Goal: Transaction & Acquisition: Purchase product/service

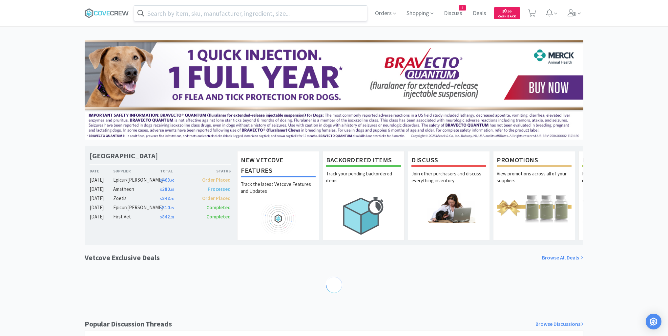
click at [236, 12] on input "text" at bounding box center [250, 13] width 233 height 15
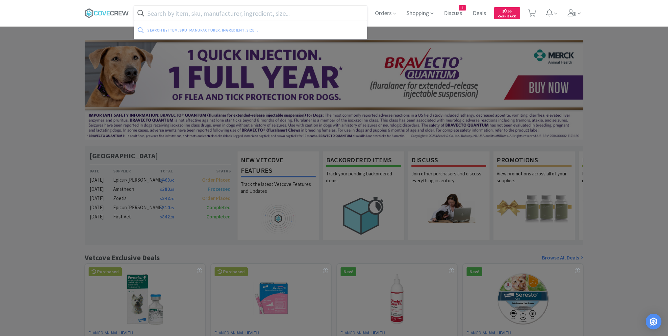
paste input "470.00372.4"
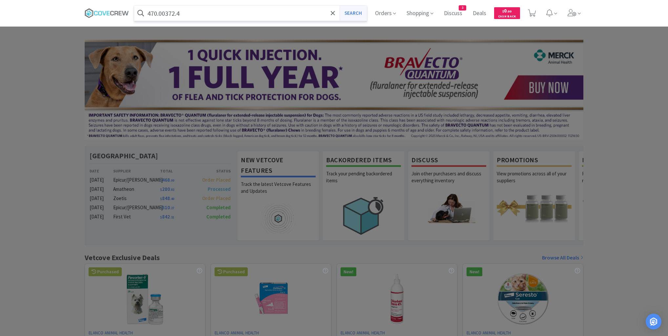
click at [353, 12] on button "Search" at bounding box center [353, 13] width 27 height 15
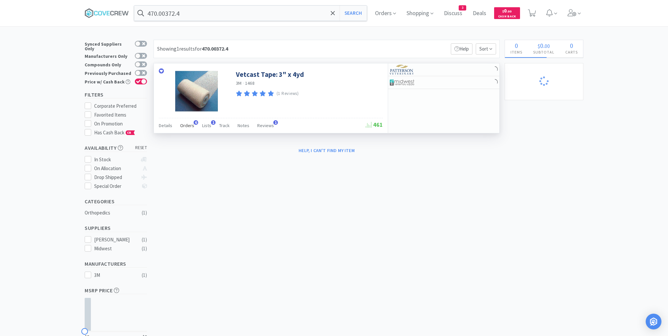
click at [194, 123] on span "6" at bounding box center [196, 122] width 5 height 5
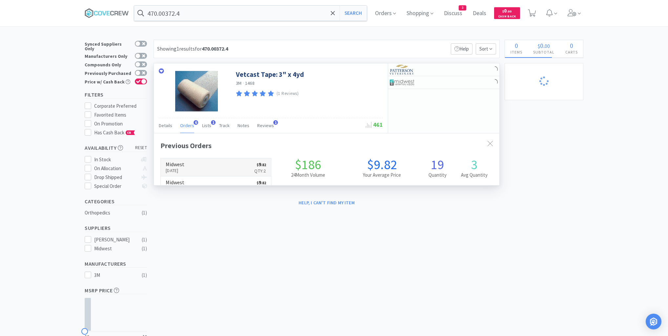
scroll to position [170, 346]
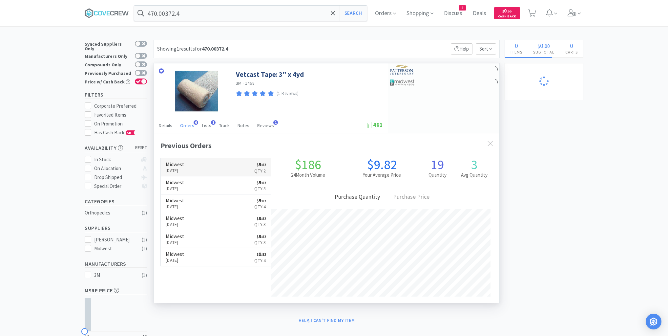
click at [207, 167] on link "Midwest [DATE] $ 9 . 82 Qty: 2" at bounding box center [216, 167] width 110 height 18
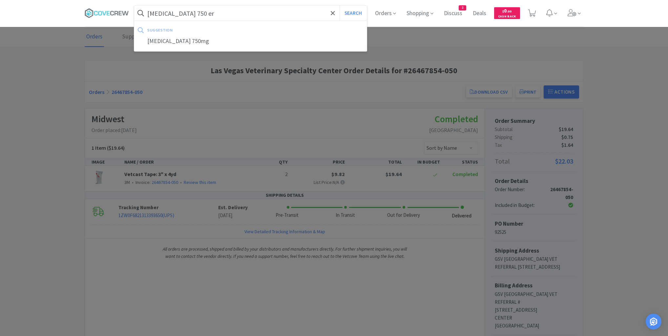
click at [340, 6] on button "Search" at bounding box center [353, 13] width 27 height 15
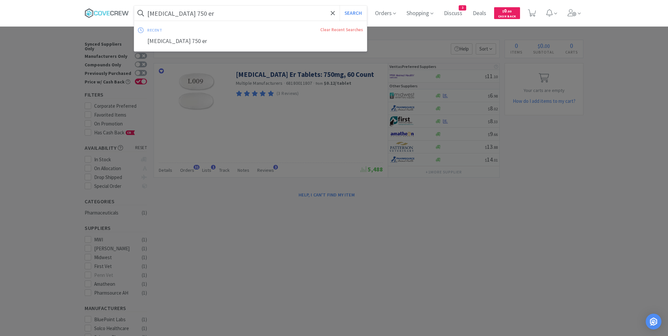
click at [246, 10] on input "[MEDICAL_DATA] 750 er" at bounding box center [250, 13] width 233 height 15
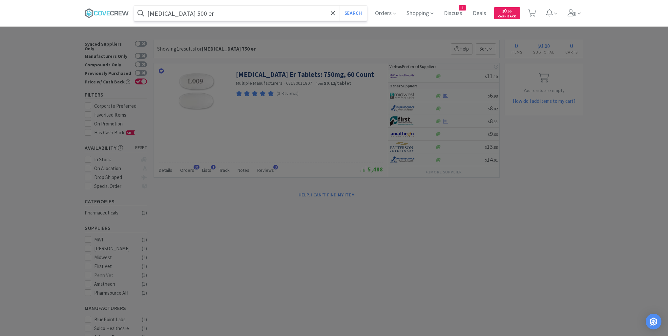
type input "[MEDICAL_DATA] 500 er"
click at [340, 6] on button "Search" at bounding box center [353, 13] width 27 height 15
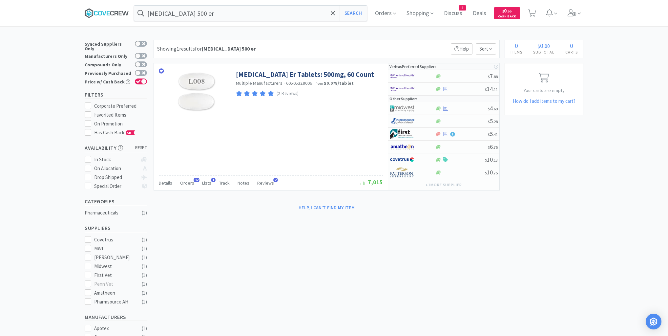
click at [111, 12] on icon at bounding box center [107, 13] width 44 height 10
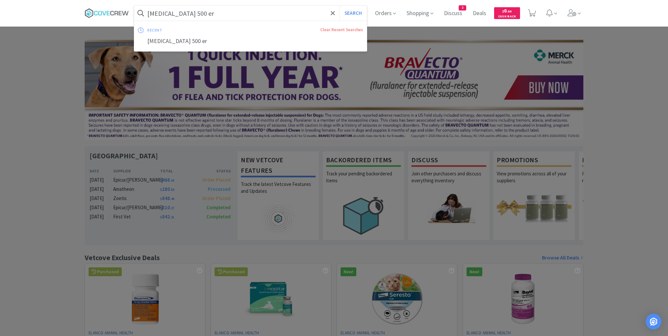
click at [199, 13] on input "[MEDICAL_DATA] 500 er" at bounding box center [250, 13] width 233 height 15
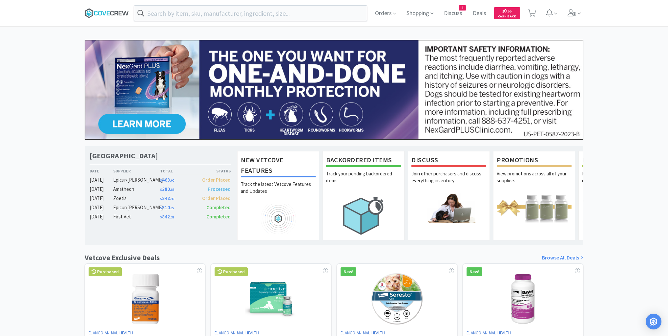
click at [108, 14] on icon at bounding box center [107, 13] width 44 height 10
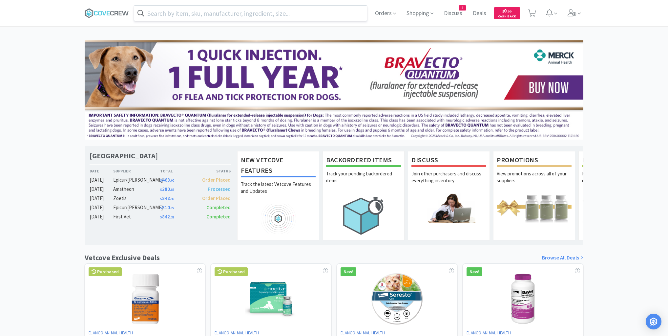
click at [236, 15] on input "text" at bounding box center [250, 13] width 233 height 15
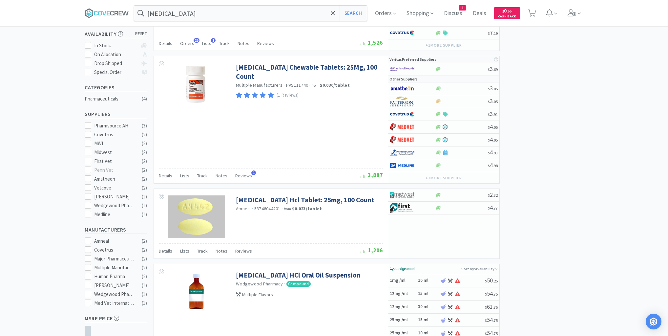
scroll to position [131, 0]
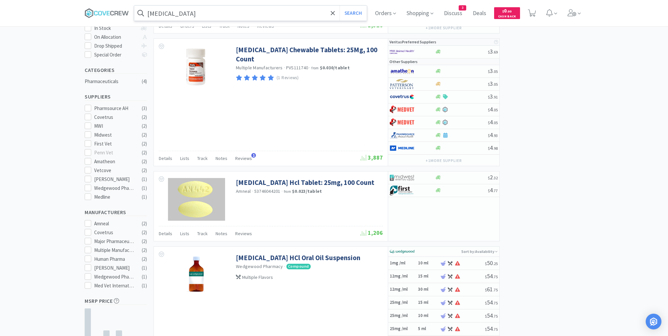
click at [312, 9] on input "[MEDICAL_DATA]" at bounding box center [250, 13] width 233 height 15
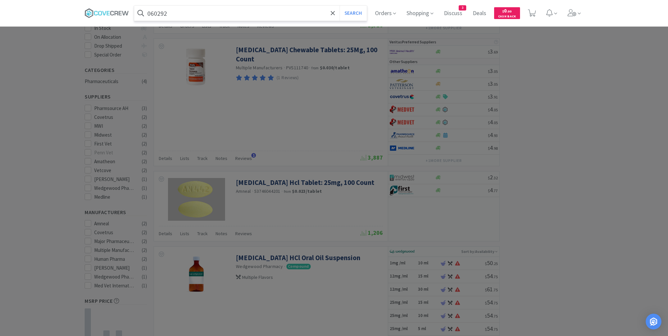
type input "060292"
click at [340, 6] on button "Search" at bounding box center [353, 13] width 27 height 15
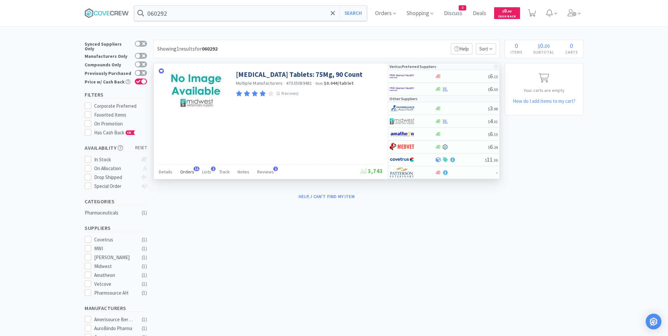
click at [190, 170] on span "Orders" at bounding box center [187, 172] width 14 height 6
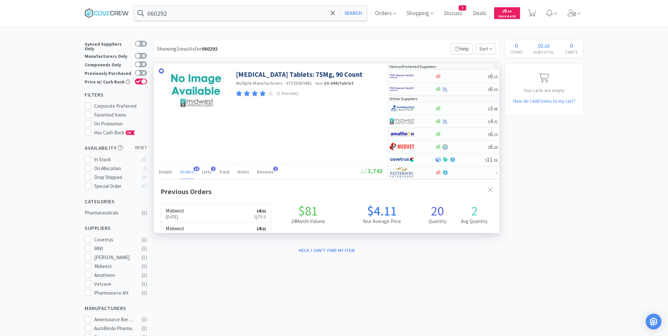
scroll to position [176, 346]
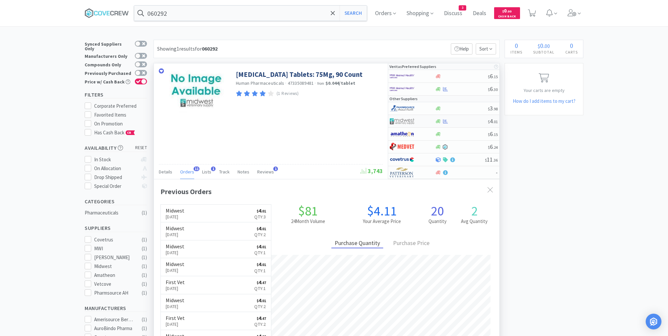
click at [460, 123] on div "$ 4 . 01" at bounding box center [443, 121] width 111 height 13
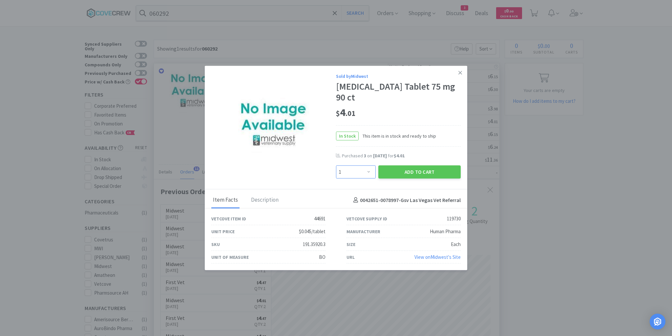
click at [368, 169] on select "Enter Quantity 1 2 3 4 5 6 7 8 9 10 11 12 13 14 15 16 17 18 19 20 Enter Quantity" at bounding box center [356, 171] width 40 height 13
select select "3"
click at [336, 165] on select "Enter Quantity 1 2 3 4 5 6 7 8 9 10 11 12 13 14 15 16 17 18 19 20 Enter Quantity" at bounding box center [356, 171] width 40 height 13
click at [419, 168] on button "Add to Cart" at bounding box center [419, 171] width 82 height 13
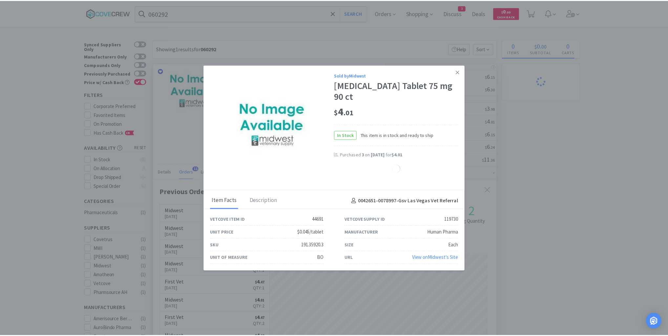
select select "3"
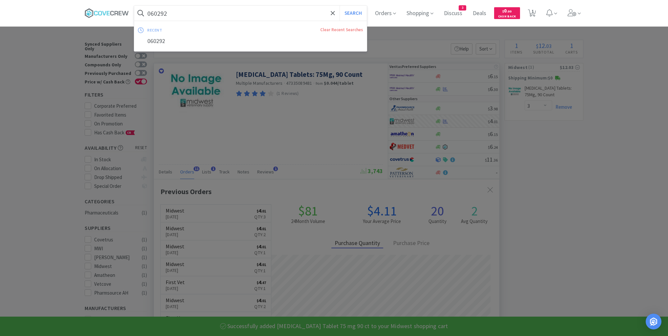
click at [307, 11] on input "060292" at bounding box center [250, 13] width 233 height 15
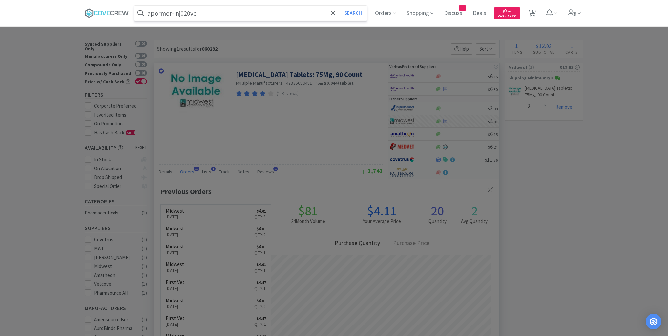
click at [340, 6] on button "Search" at bounding box center [353, 13] width 27 height 15
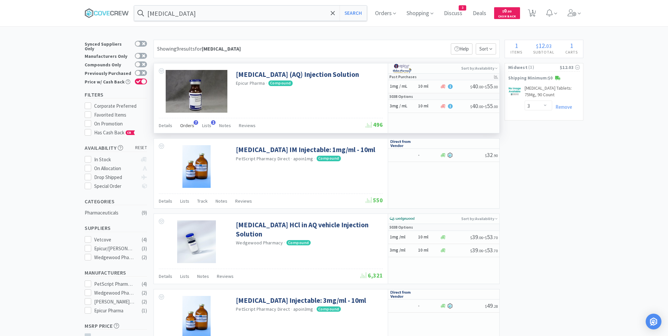
click at [192, 124] on span "Orders" at bounding box center [187, 125] width 14 height 6
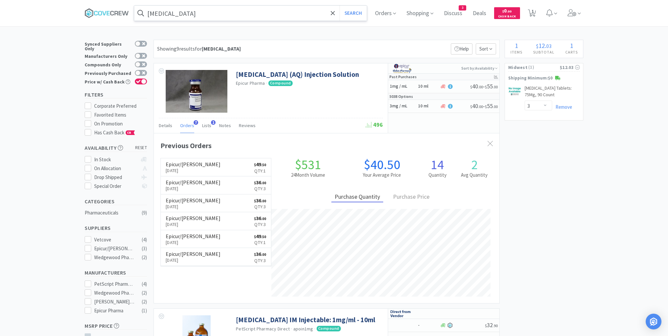
click at [209, 14] on input "[MEDICAL_DATA]" at bounding box center [250, 13] width 233 height 15
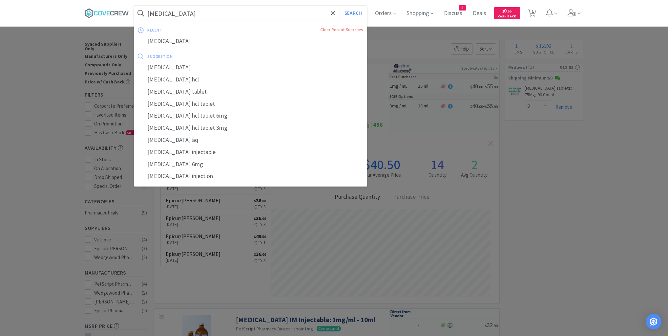
paste input "APOMOR-INJ020VC"
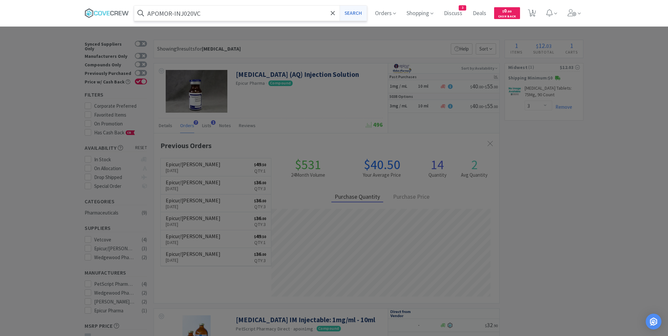
type input "APOMOR-INJ020VC"
click at [358, 14] on button "Search" at bounding box center [353, 13] width 27 height 15
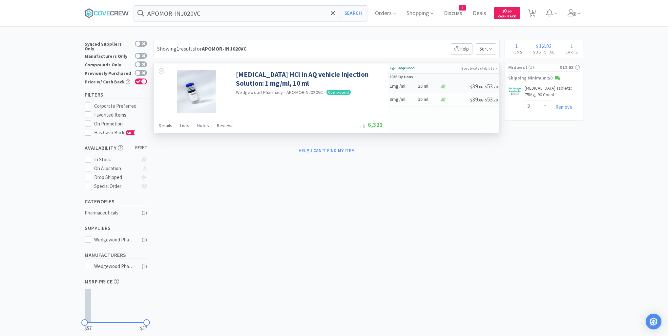
click at [416, 87] on div "1mg /ml 10 ml" at bounding box center [415, 86] width 50 height 11
select select "1"
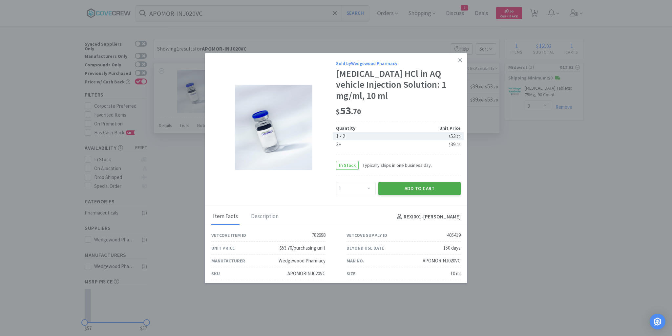
click at [417, 189] on button "Add to Cart" at bounding box center [419, 188] width 82 height 13
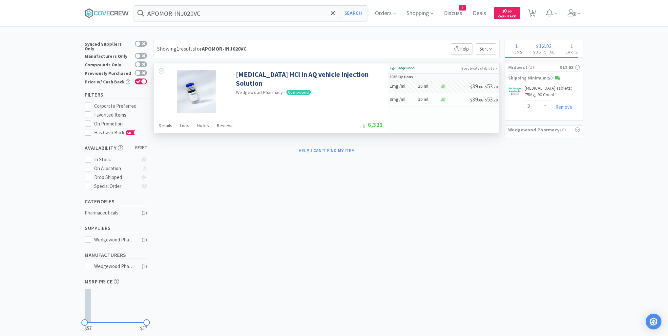
select select "1"
click at [305, 243] on div "× Filter Results Synced Suppliers Only Manufacturers Only Compounds Only Previo…" at bounding box center [334, 198] width 499 height 317
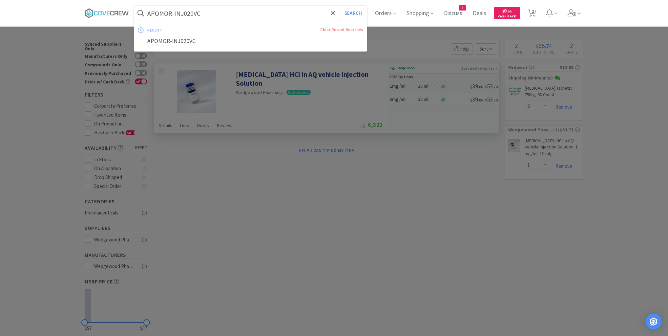
click at [201, 12] on input "APOMOR-INJ020VC" at bounding box center [250, 13] width 233 height 15
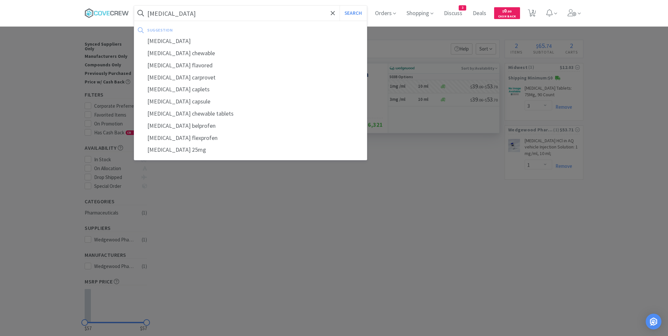
click at [340, 6] on button "Search" at bounding box center [353, 13] width 27 height 15
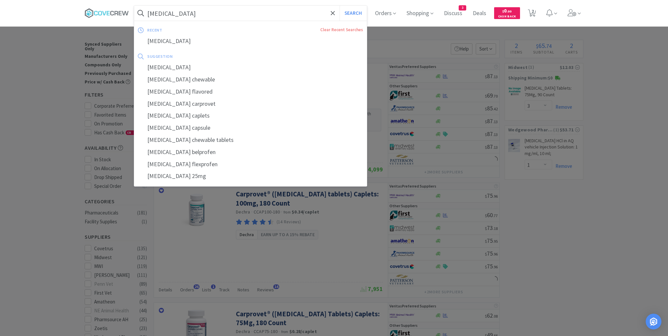
click at [190, 21] on div "[MEDICAL_DATA] Search recent Clear Recent Searches [MEDICAL_DATA] suggestion [M…" at bounding box center [250, 13] width 233 height 15
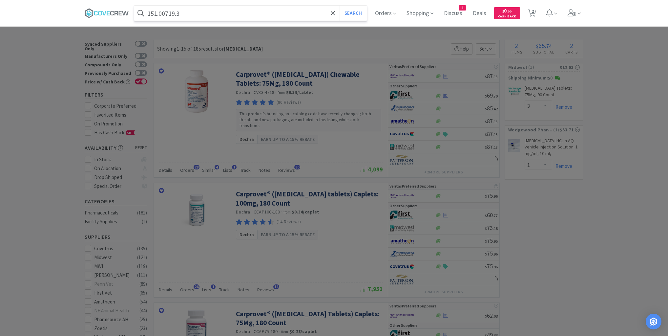
click at [340, 6] on button "Search" at bounding box center [353, 13] width 27 height 15
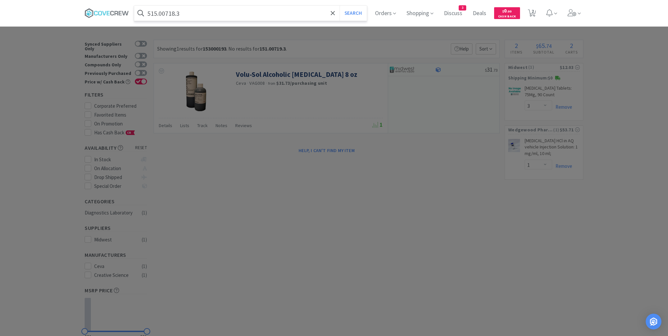
type input "515.00718.3"
click at [340, 6] on button "Search" at bounding box center [353, 13] width 27 height 15
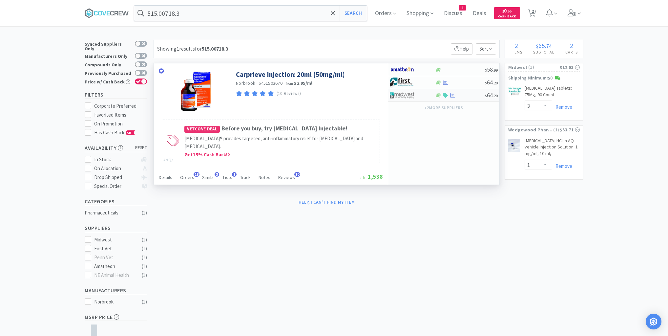
click at [461, 95] on div at bounding box center [460, 95] width 50 height 5
select select "1"
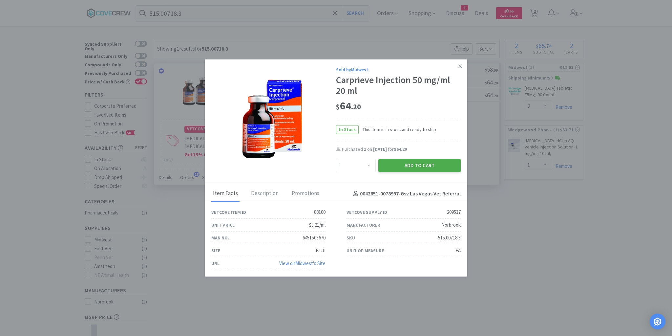
click at [437, 169] on button "Add to Cart" at bounding box center [419, 165] width 82 height 13
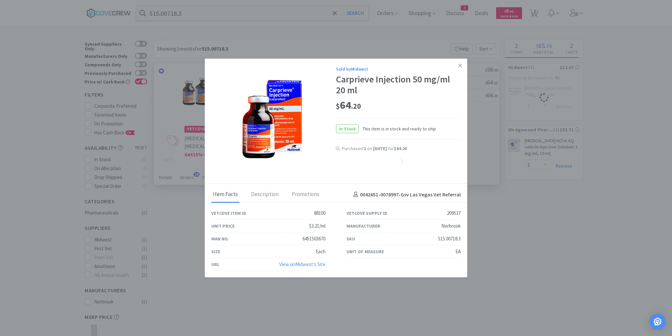
select select "1"
select select "3"
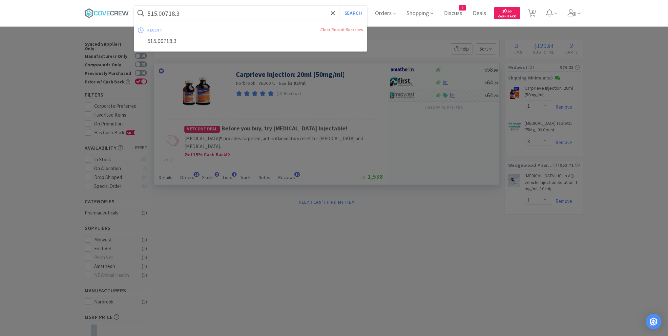
click at [294, 13] on input "515.00718.3" at bounding box center [250, 13] width 233 height 15
click at [321, 273] on div at bounding box center [334, 168] width 668 height 336
click at [284, 15] on input "515.00718.3" at bounding box center [250, 13] width 233 height 15
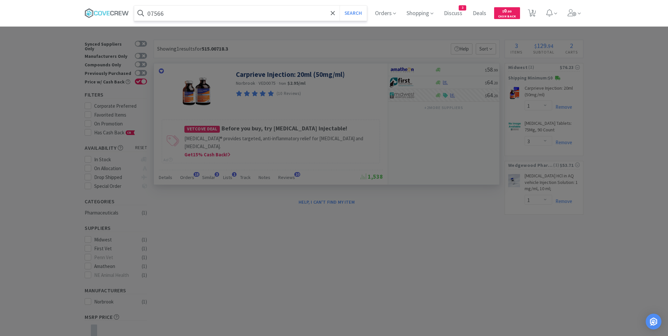
click at [340, 6] on button "Search" at bounding box center [353, 13] width 27 height 15
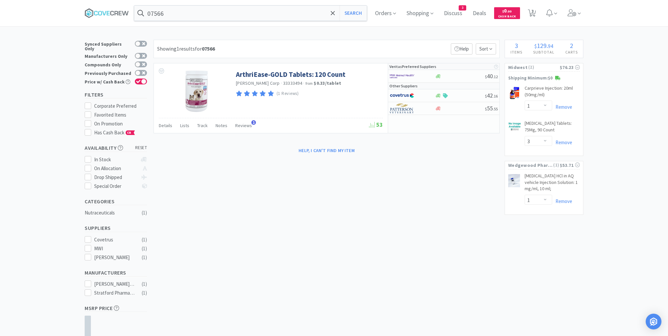
click at [322, 245] on div "× Filter Results Synced Suppliers Only Manufacturers Only Compounds Only Previo…" at bounding box center [334, 212] width 499 height 344
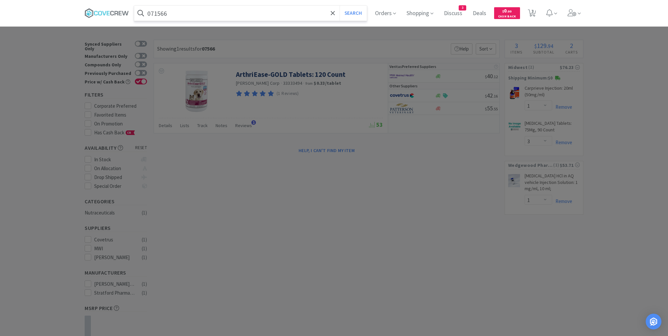
type input "071566"
click at [340, 6] on button "Search" at bounding box center [353, 13] width 27 height 15
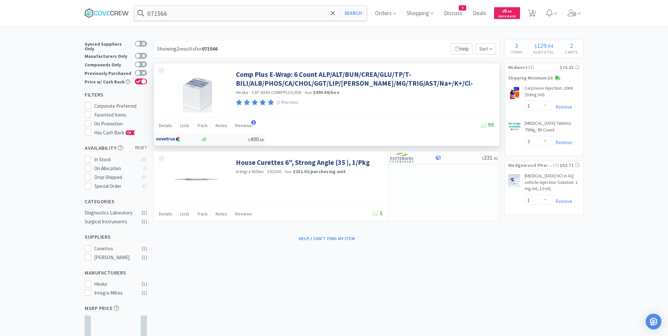
click at [248, 137] on div at bounding box center [224, 139] width 47 height 5
select select "1"
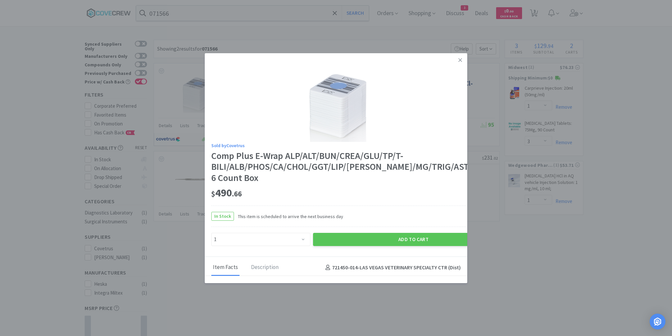
click at [458, 62] on icon at bounding box center [460, 60] width 4 height 6
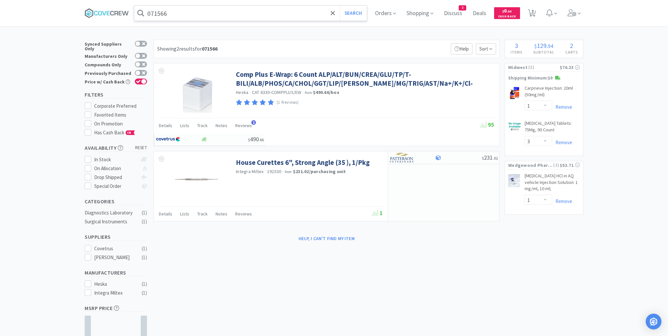
click at [269, 14] on input "071566" at bounding box center [250, 13] width 233 height 15
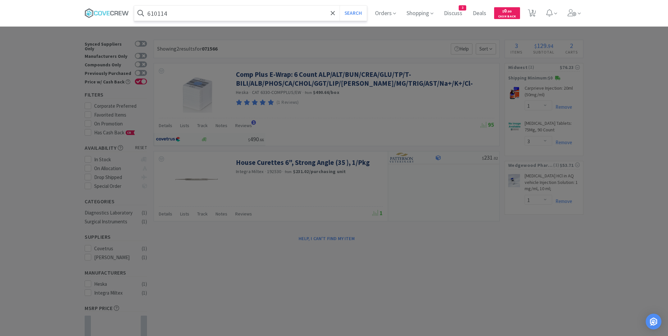
type input "610114"
click at [340, 6] on button "Search" at bounding box center [353, 13] width 27 height 15
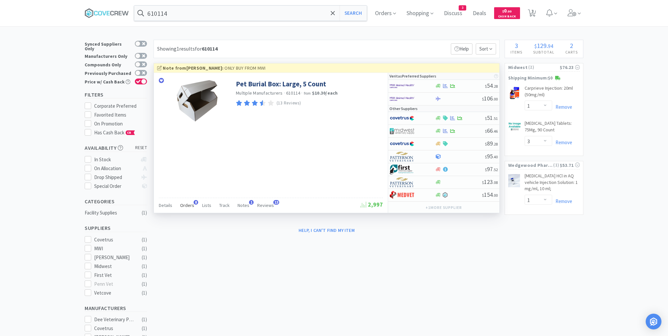
click at [186, 203] on span "Orders" at bounding box center [187, 205] width 14 height 6
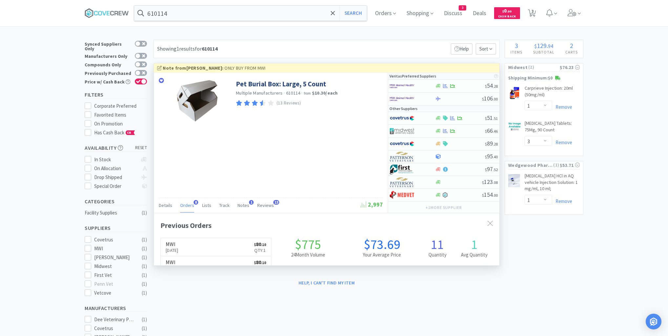
scroll to position [174, 346]
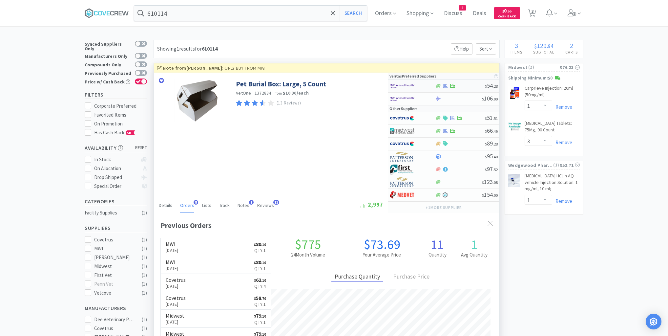
click at [473, 84] on div at bounding box center [460, 85] width 50 height 5
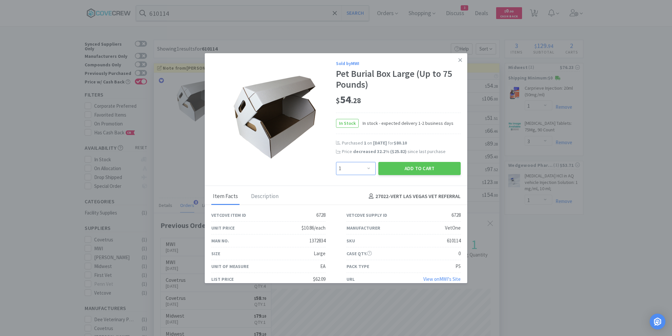
click at [364, 168] on select "Enter Quantity 1 2 3 4 5 6 7 8 9 10 11 12 13 14 15 16 17 18 19 20 Enter Quantity" at bounding box center [356, 168] width 40 height 13
select select "2"
click at [336, 162] on select "Enter Quantity 1 2 3 4 5 6 7 8 9 10 11 12 13 14 15 16 17 18 19 20 Enter Quantity" at bounding box center [356, 168] width 40 height 13
click at [418, 168] on button "Add to Cart" at bounding box center [419, 168] width 82 height 13
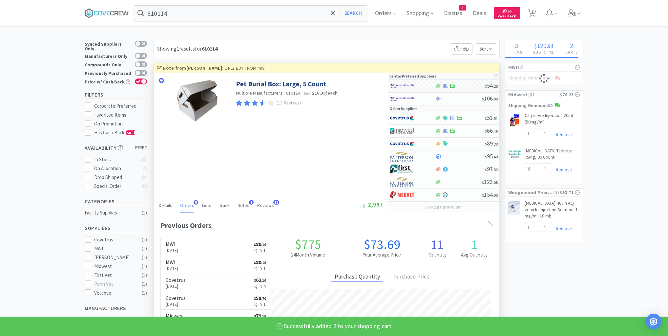
select select "2"
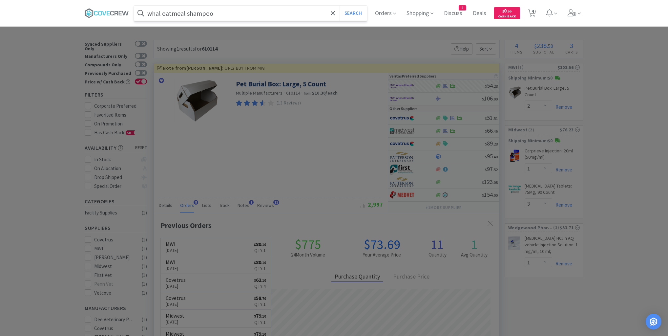
click at [340, 6] on button "Search" at bounding box center [353, 13] width 27 height 15
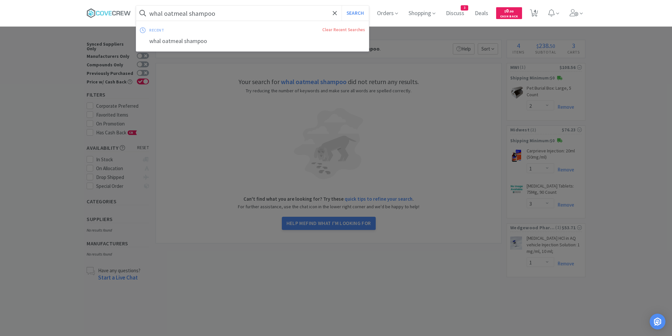
click at [305, 13] on input "whal oatmeal shampoo" at bounding box center [252, 13] width 233 height 15
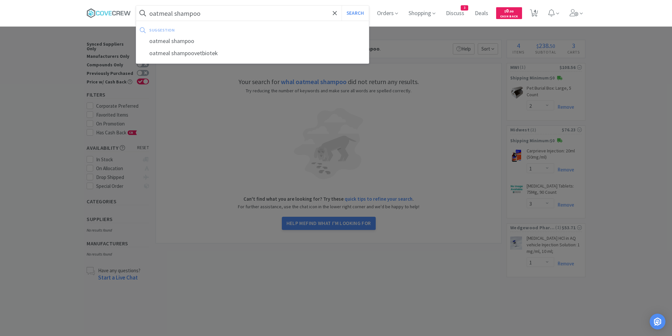
type input "oatmeal shampoo"
click at [342, 6] on button "Search" at bounding box center [355, 13] width 27 height 15
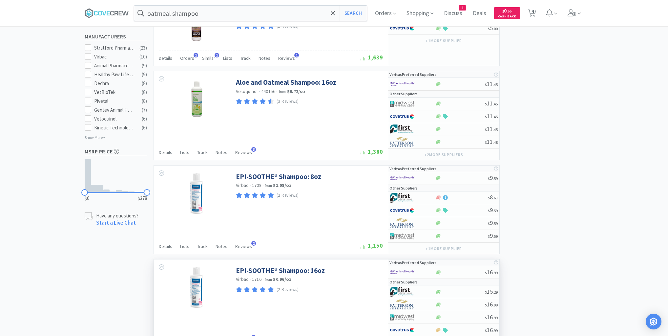
scroll to position [525, 0]
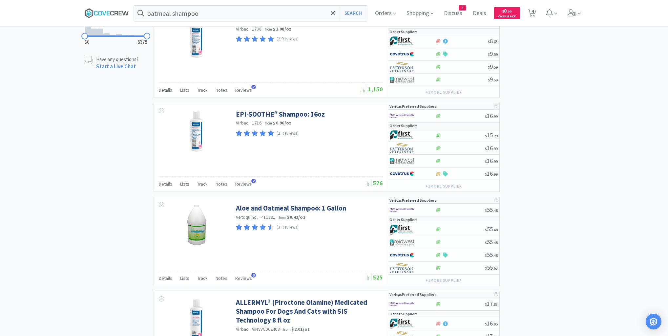
drag, startPoint x: 112, startPoint y: 11, endPoint x: 167, endPoint y: 20, distance: 55.2
click at [113, 11] on icon at bounding box center [107, 13] width 44 height 10
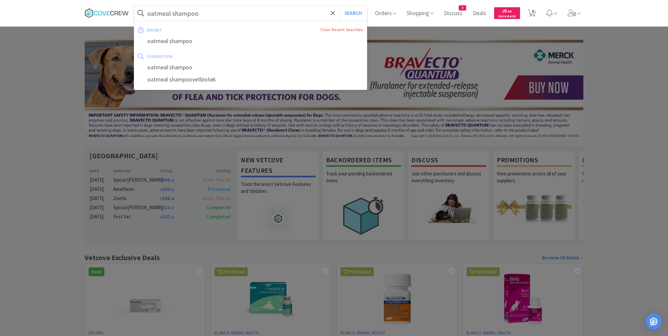
click at [215, 16] on input "oatmeal shampoo" at bounding box center [250, 13] width 233 height 15
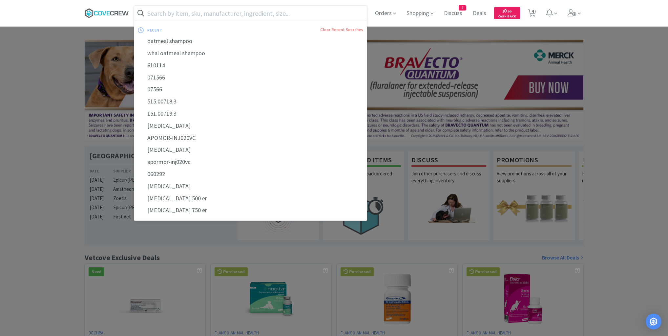
drag, startPoint x: 119, startPoint y: 10, endPoint x: 122, endPoint y: 12, distance: 3.7
click at [119, 10] on icon at bounding box center [107, 13] width 44 height 10
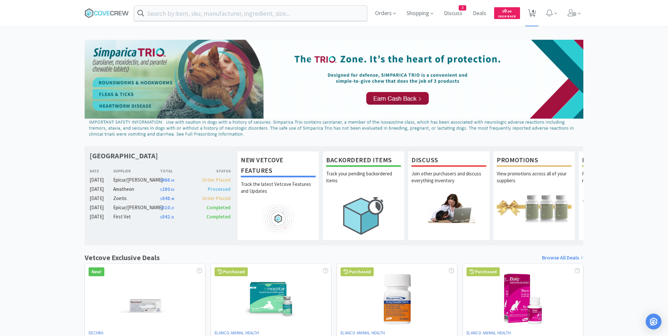
click at [534, 13] on span "4" at bounding box center [533, 11] width 2 height 26
select select "1"
select select "2"
select select "1"
select select "3"
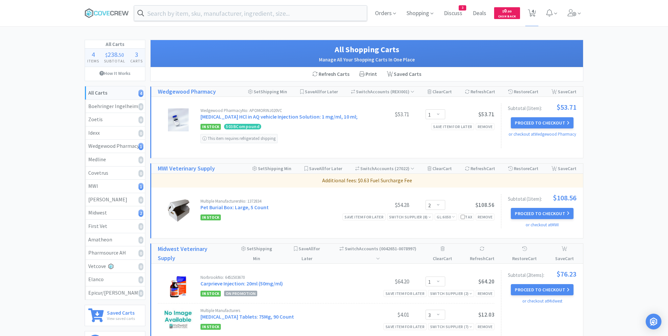
click at [638, 44] on div "All Carts 4 Items $ 238 . 50 Subtotal 3 Carts How It Works All Carts 4 Boehring…" at bounding box center [334, 199] width 668 height 318
